Goal: Task Accomplishment & Management: Complete application form

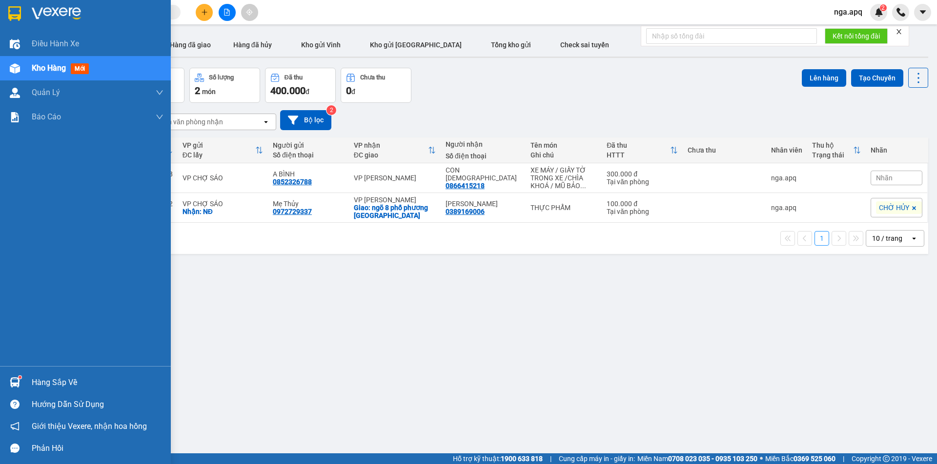
click at [13, 382] on img at bounding box center [15, 383] width 10 height 10
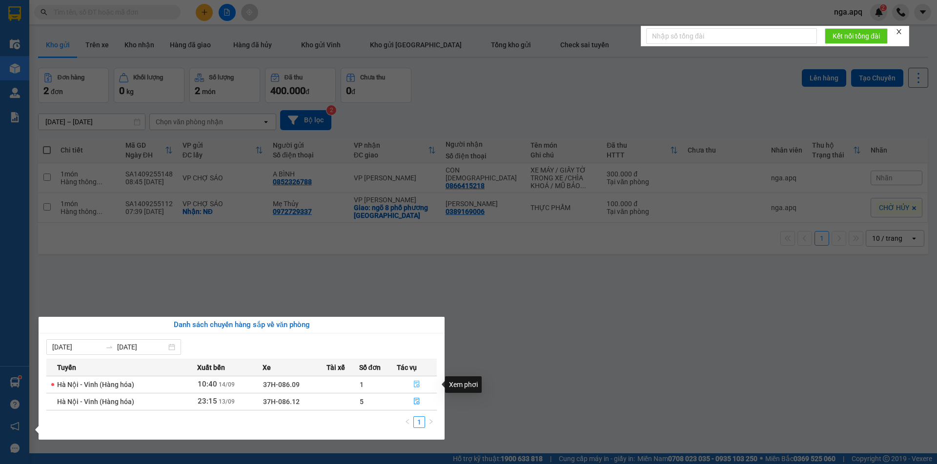
click at [415, 383] on icon "file-done" at bounding box center [416, 384] width 7 height 7
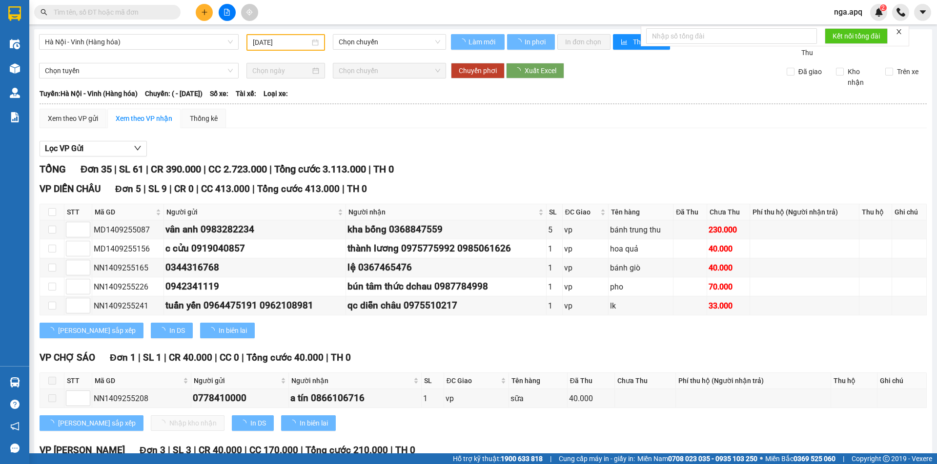
type input "[DATE]"
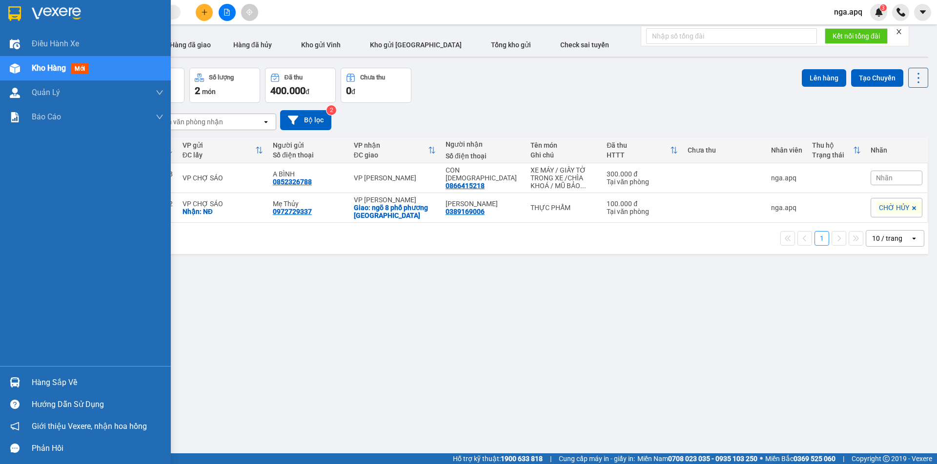
drag, startPoint x: 2, startPoint y: 425, endPoint x: 2, endPoint y: 404, distance: 21.0
click at [2, 415] on div "Hàng sắp về Hướng dẫn sử dụng Giới thiệu Vexere, nhận hoa hồng Phản hồi" at bounding box center [85, 412] width 171 height 93
click at [17, 381] on img at bounding box center [15, 383] width 10 height 10
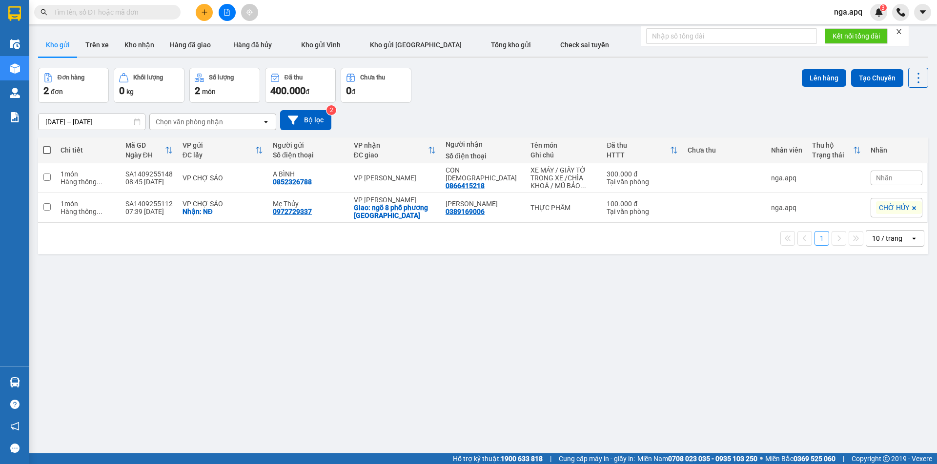
click at [732, 355] on section "Kết quả tìm kiếm ( 0 ) Bộ lọc No Data nga.apq 3 Điều hành xe Kho hàng mới Quản …" at bounding box center [468, 232] width 937 height 464
click at [199, 8] on button at bounding box center [204, 12] width 17 height 17
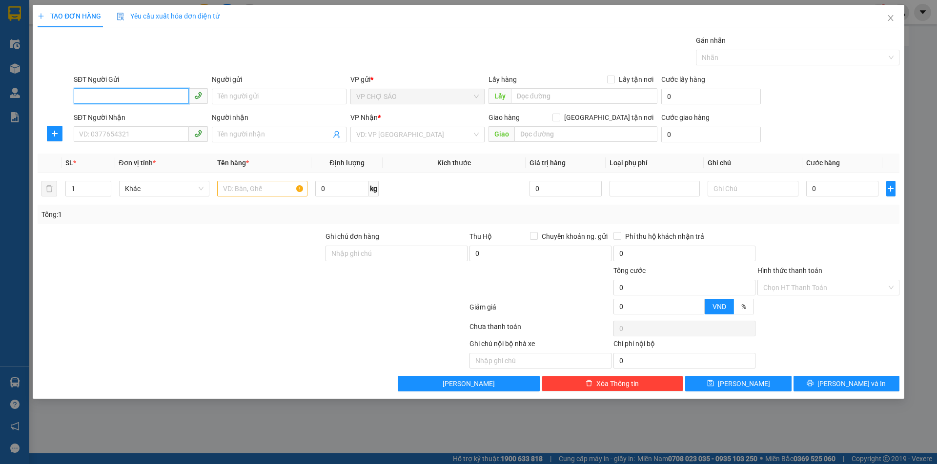
click at [80, 99] on input "SĐT Người Gửi" at bounding box center [131, 96] width 115 height 16
click at [98, 112] on div "0989442007 - a duẩn" at bounding box center [141, 116] width 122 height 11
type input "0989442007"
type input "a duẩn"
type input "0989442007"
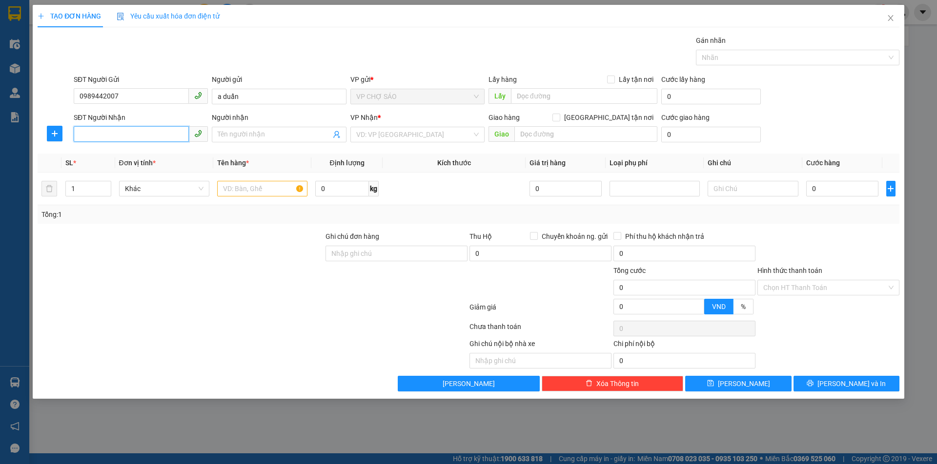
click at [91, 135] on input "SĐT Người Nhận" at bounding box center [131, 134] width 115 height 16
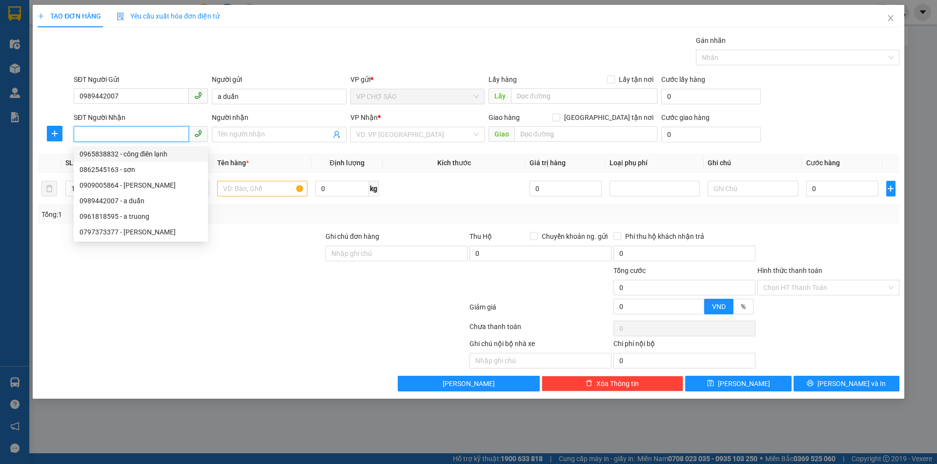
click at [136, 151] on div "0965838832 - công điên lạnh" at bounding box center [141, 154] width 122 height 11
type input "0965838832"
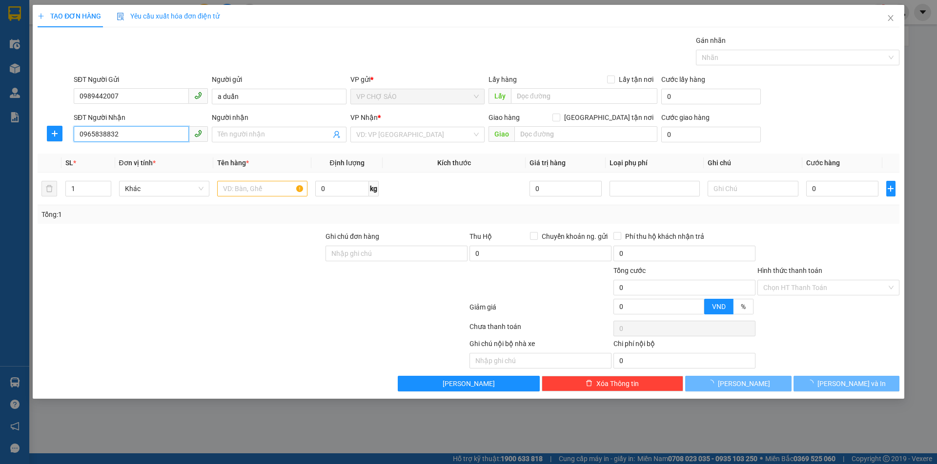
type input "công điên lạnh"
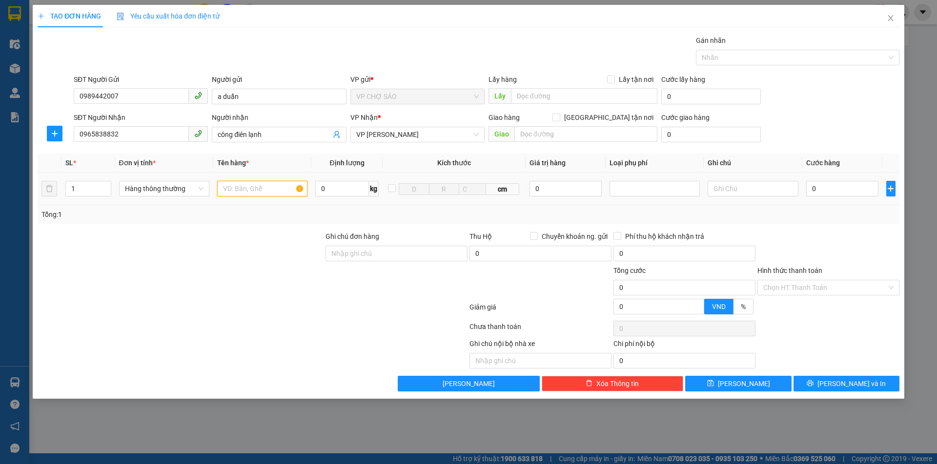
click at [228, 187] on input "text" at bounding box center [262, 189] width 90 height 16
type input "D"
type input "ĐÔNG LANH"
click at [815, 188] on input "0" at bounding box center [842, 189] width 73 height 16
type input "1"
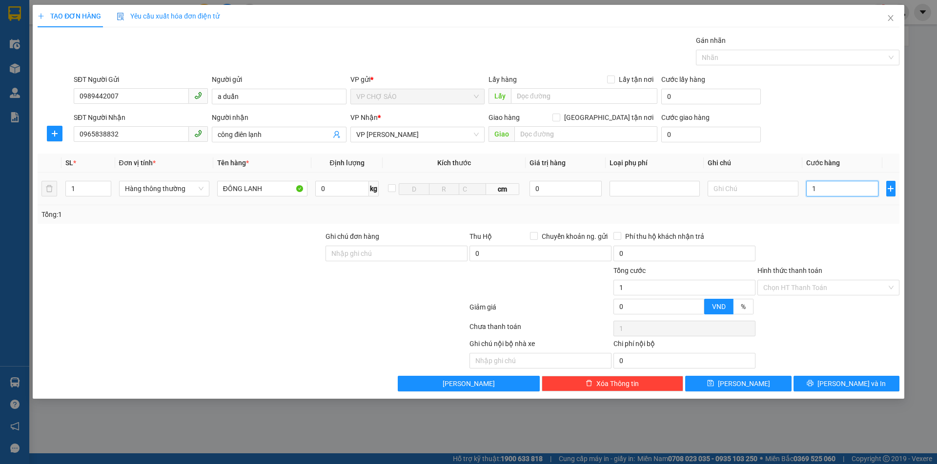
type input "1"
type input "10"
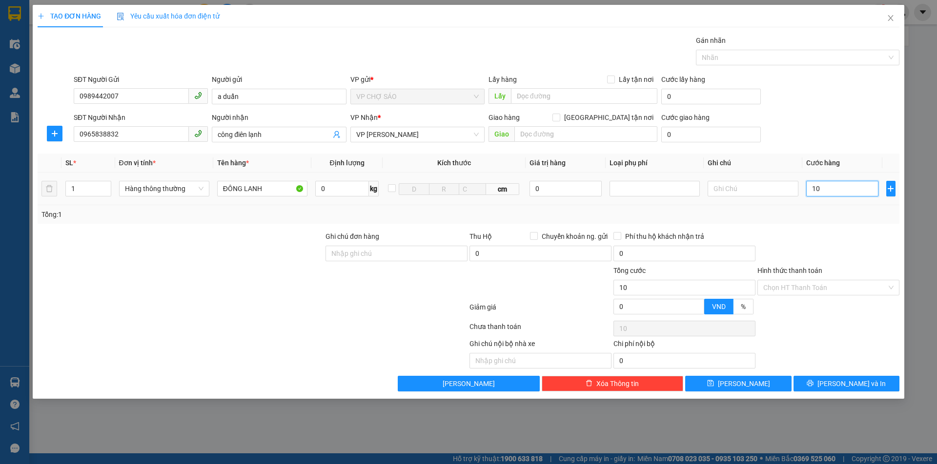
type input "100"
type input "1.000"
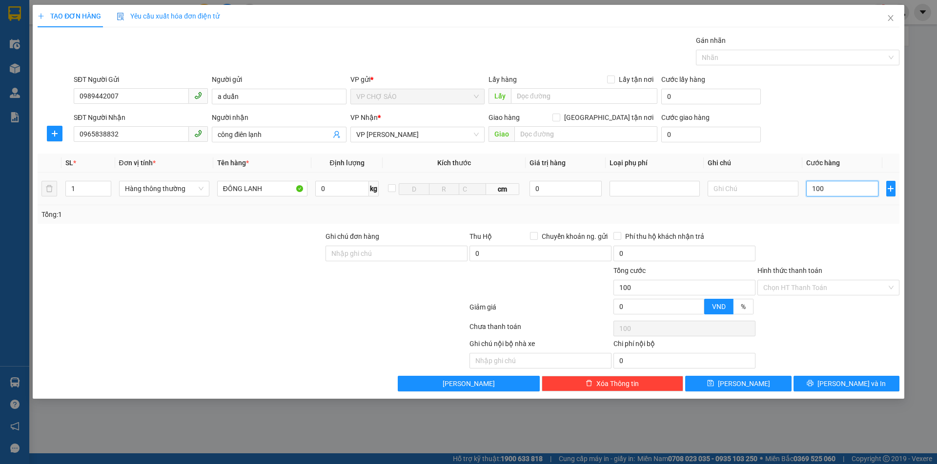
type input "1.000"
type input "10.000"
type input "100.000"
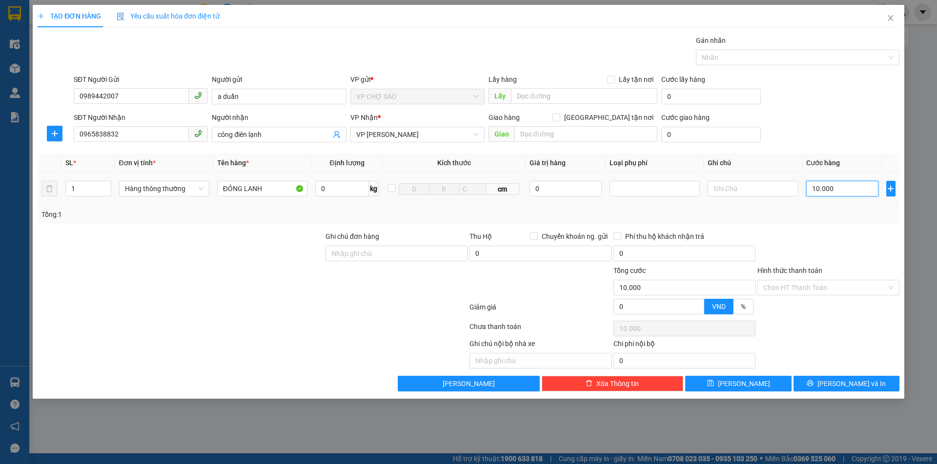
type input "100.000"
drag, startPoint x: 853, startPoint y: 383, endPoint x: 848, endPoint y: 380, distance: 5.3
click at [853, 383] on span "[PERSON_NAME] và In" at bounding box center [851, 384] width 68 height 11
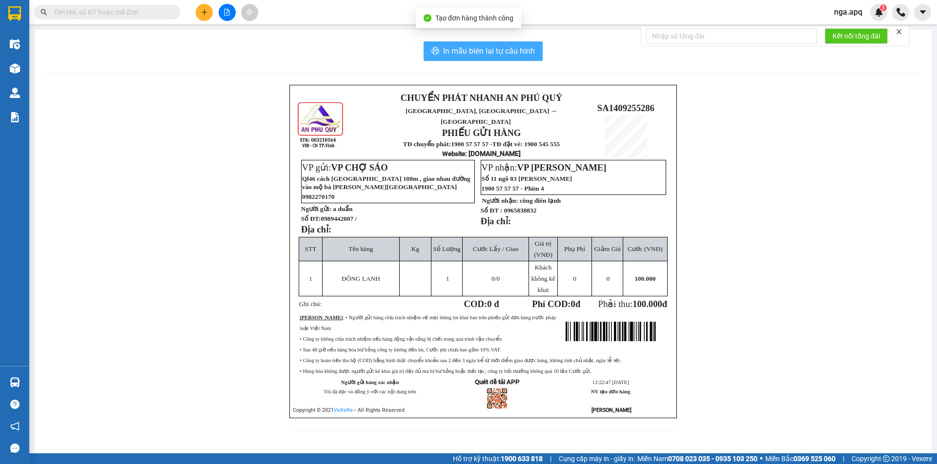
click at [488, 50] on span "In mẫu biên lai tự cấu hình" at bounding box center [489, 51] width 92 height 12
